Goal: Task Accomplishment & Management: Use online tool/utility

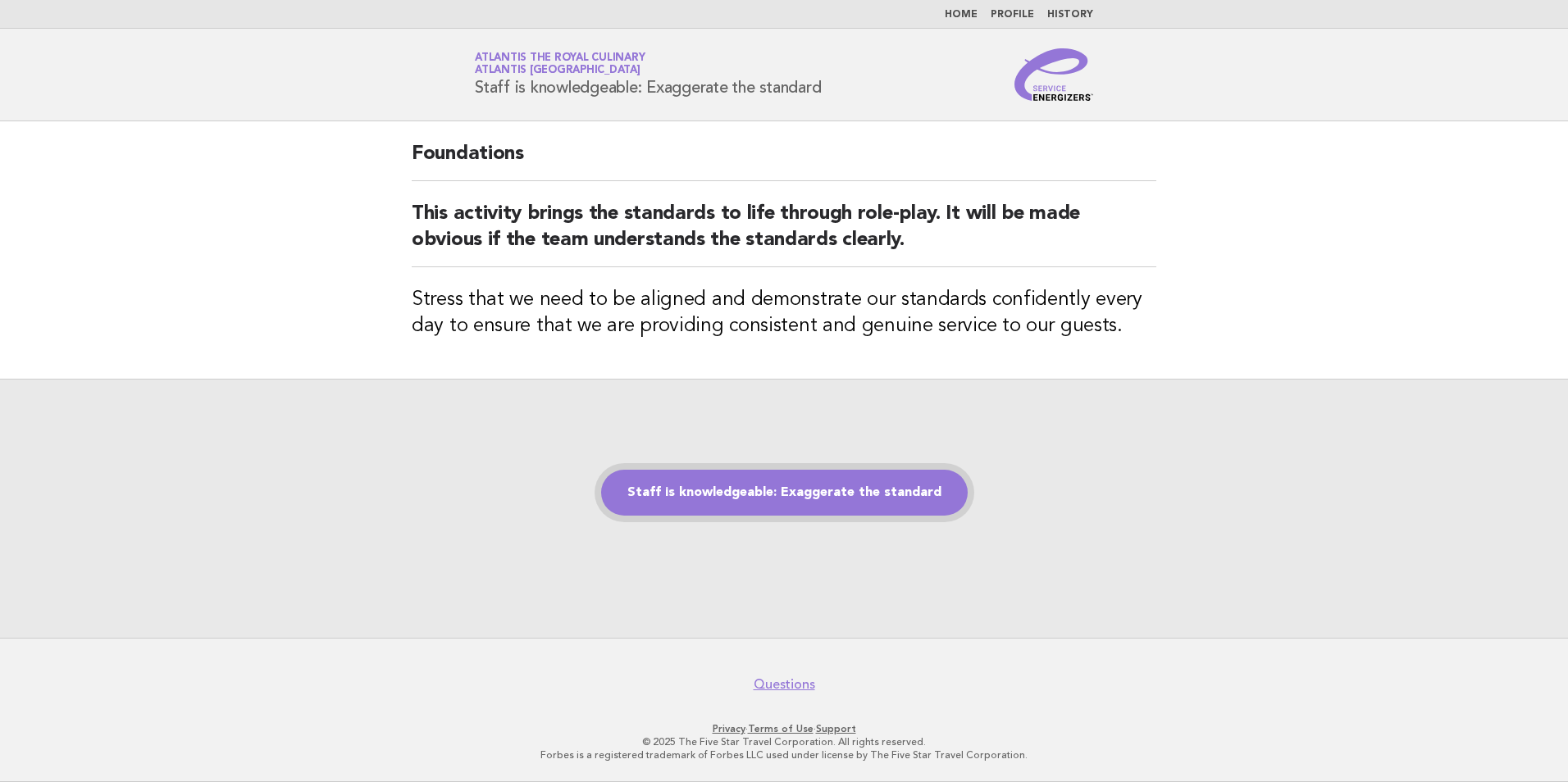
click at [805, 484] on link "Staff is knowledgeable: Exaggerate the standard" at bounding box center [784, 493] width 366 height 46
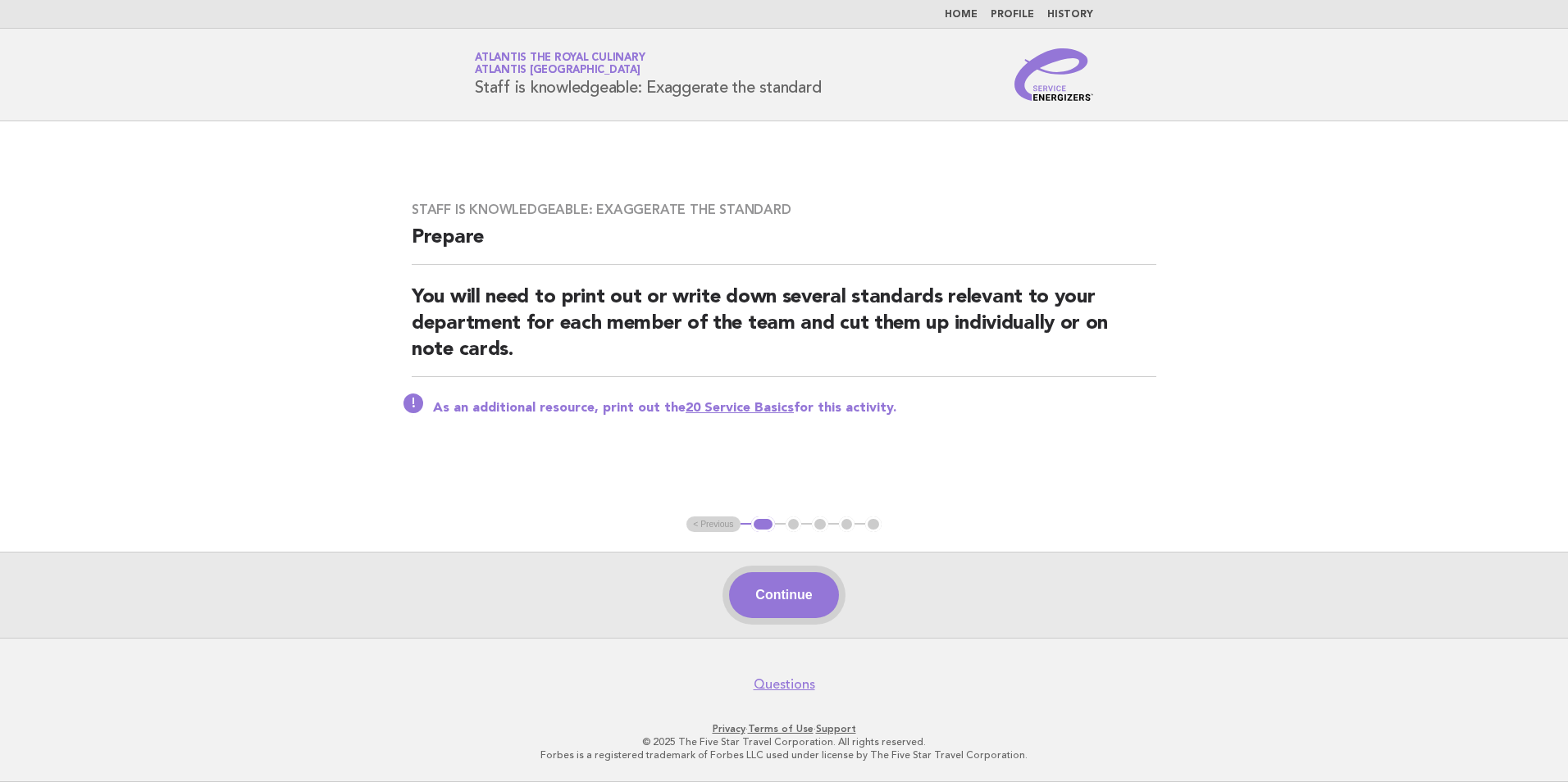
click at [789, 596] on button "Continue" at bounding box center [783, 595] width 109 height 46
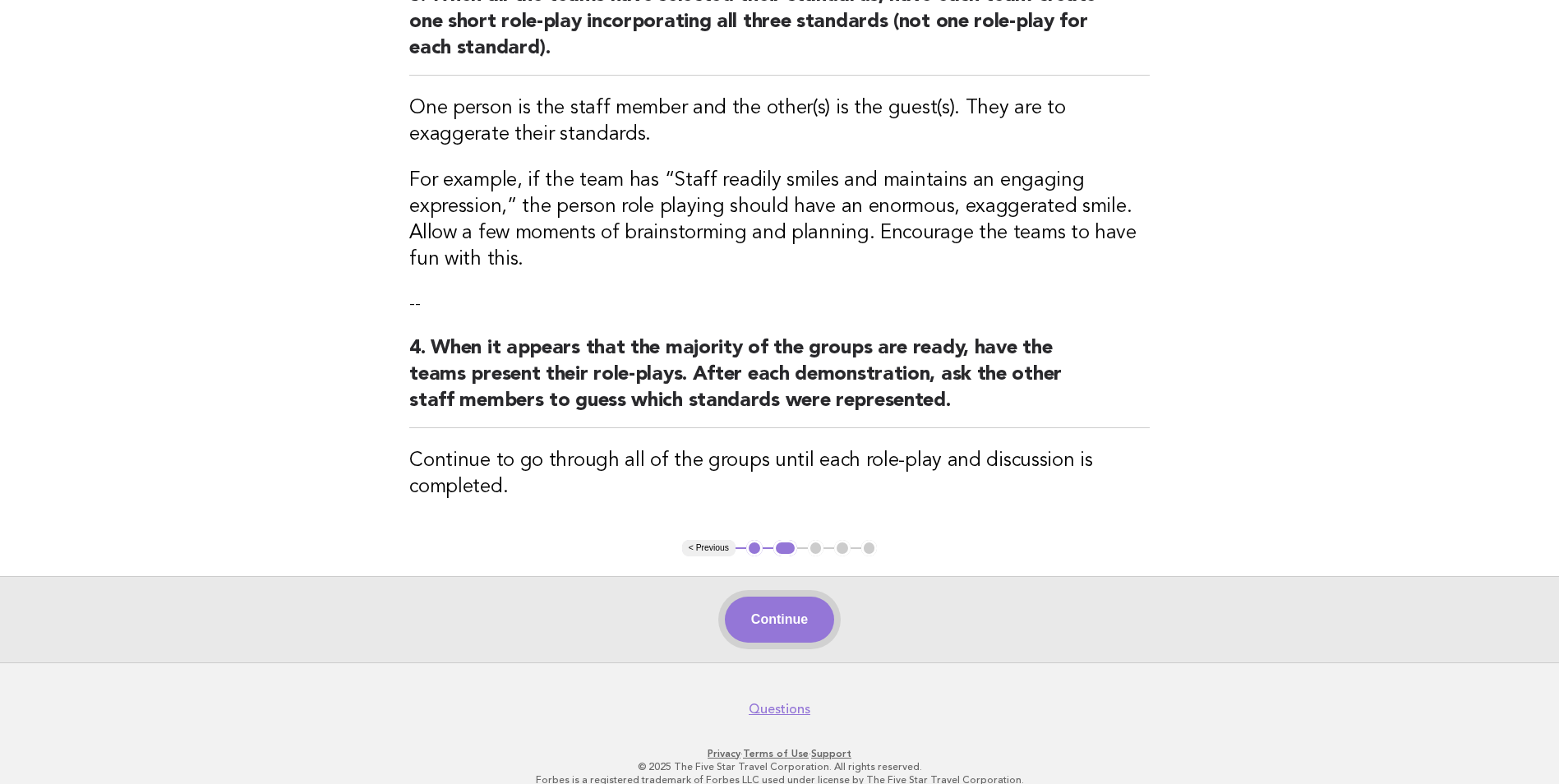
click at [770, 611] on button "Continue" at bounding box center [779, 620] width 109 height 46
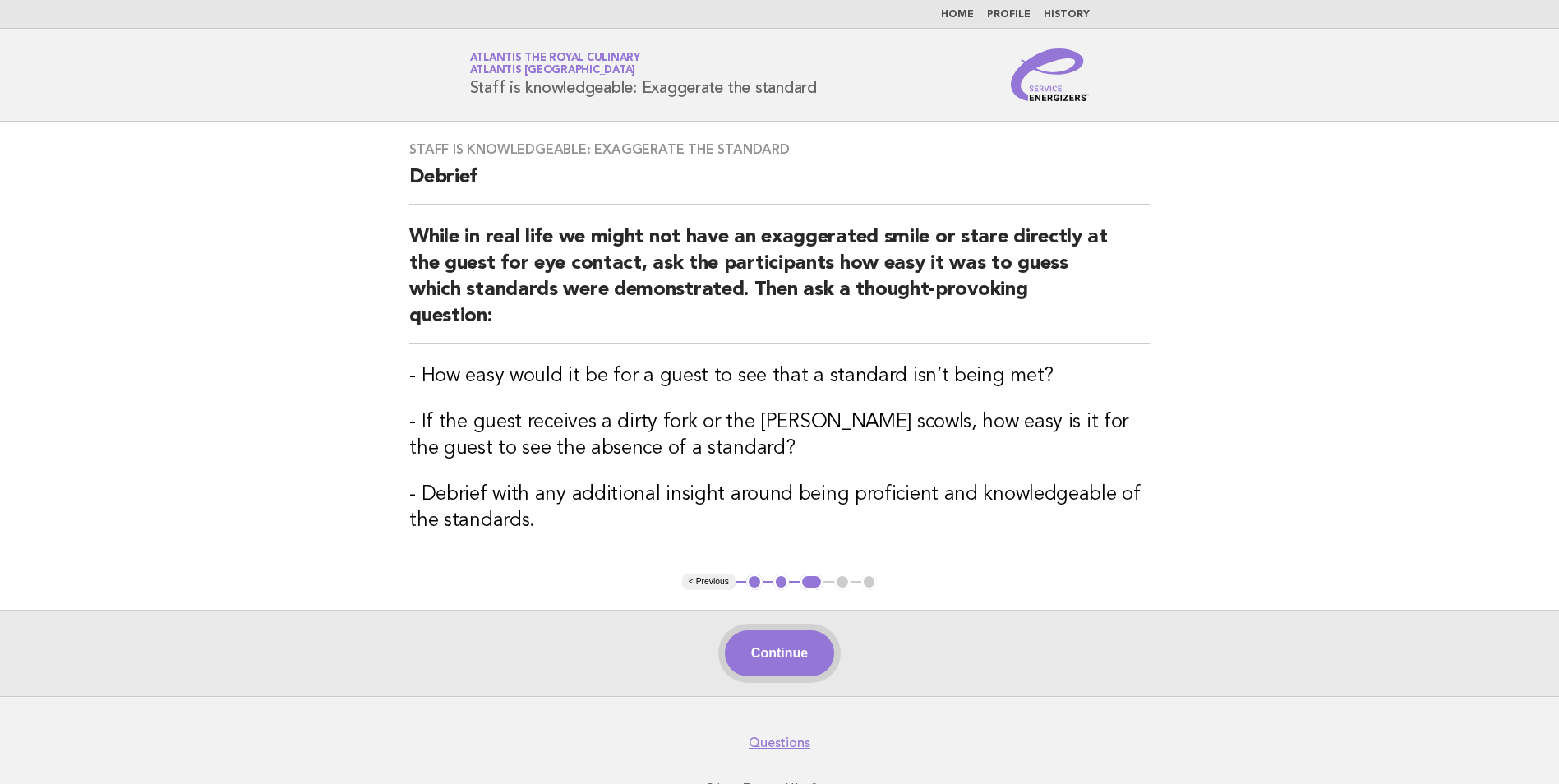
click at [785, 649] on button "Continue" at bounding box center [779, 653] width 109 height 46
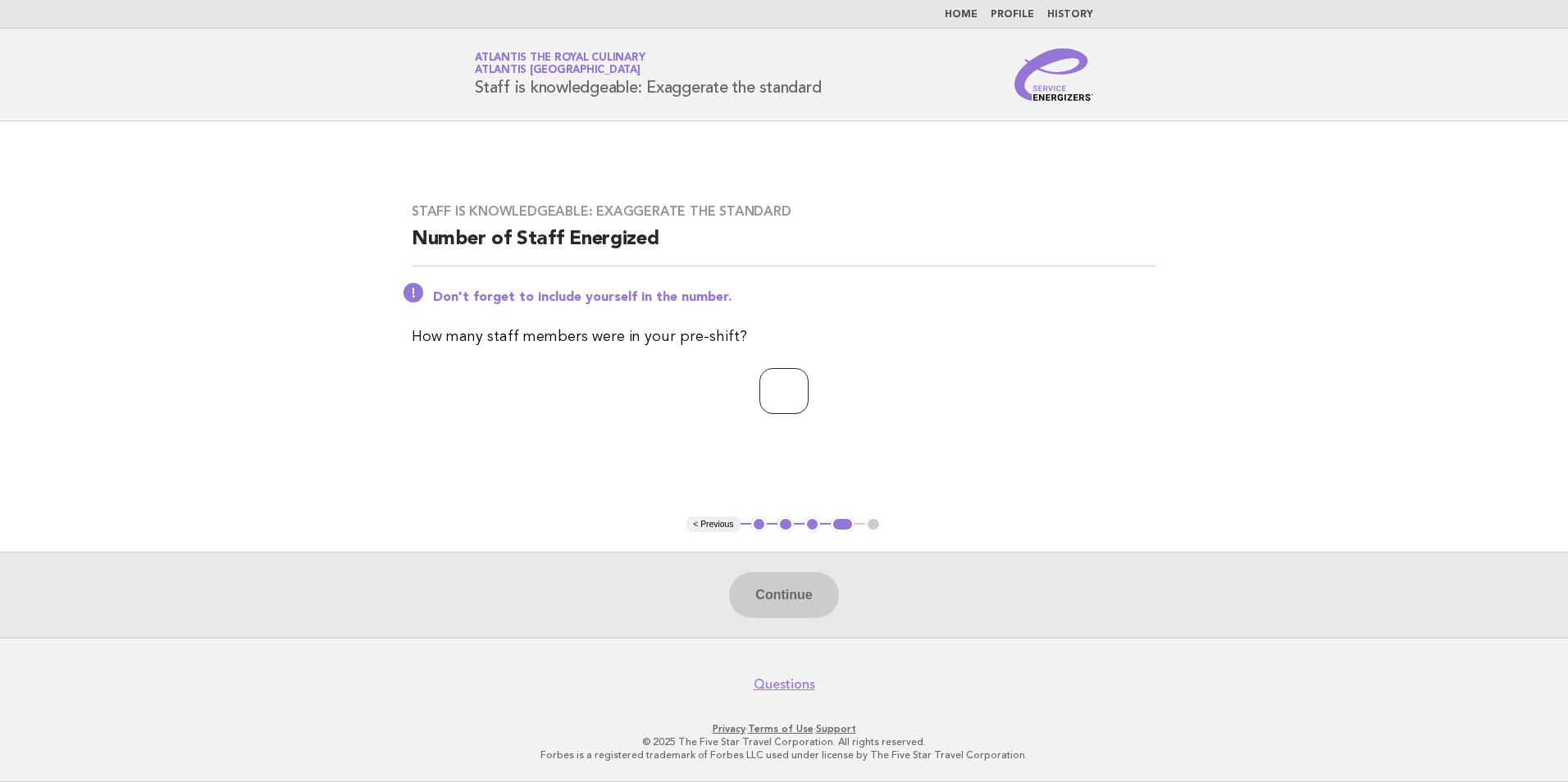
click at [805, 373] on input "number" at bounding box center [783, 391] width 49 height 46
type input "*"
click at [751, 597] on button "Continue" at bounding box center [783, 595] width 109 height 46
